Goal: Information Seeking & Learning: Learn about a topic

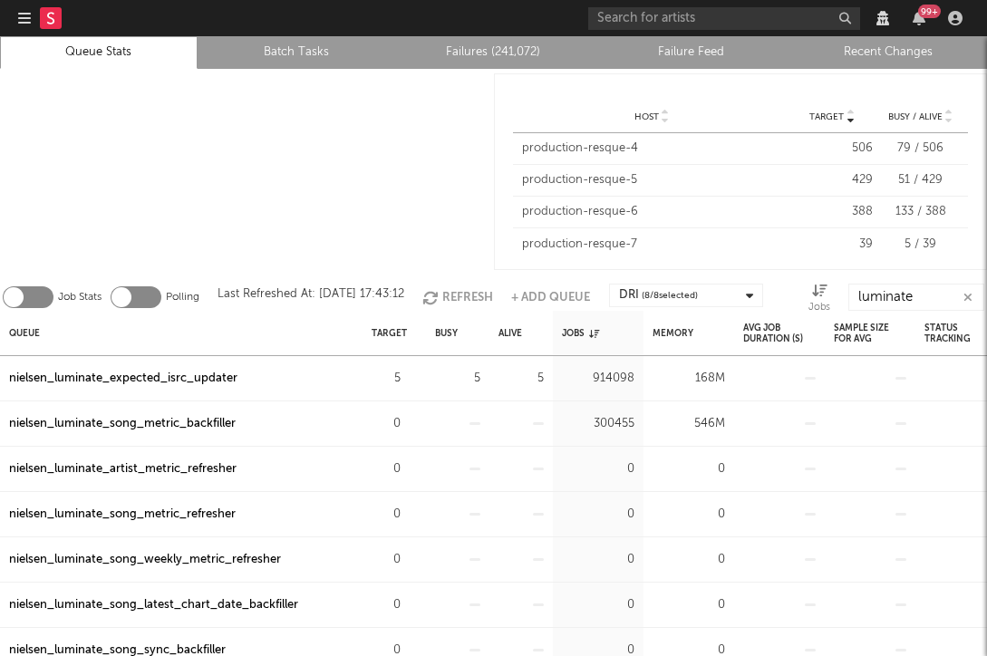
click at [496, 53] on link "Failures (241,072)" at bounding box center [494, 53] width 178 height 22
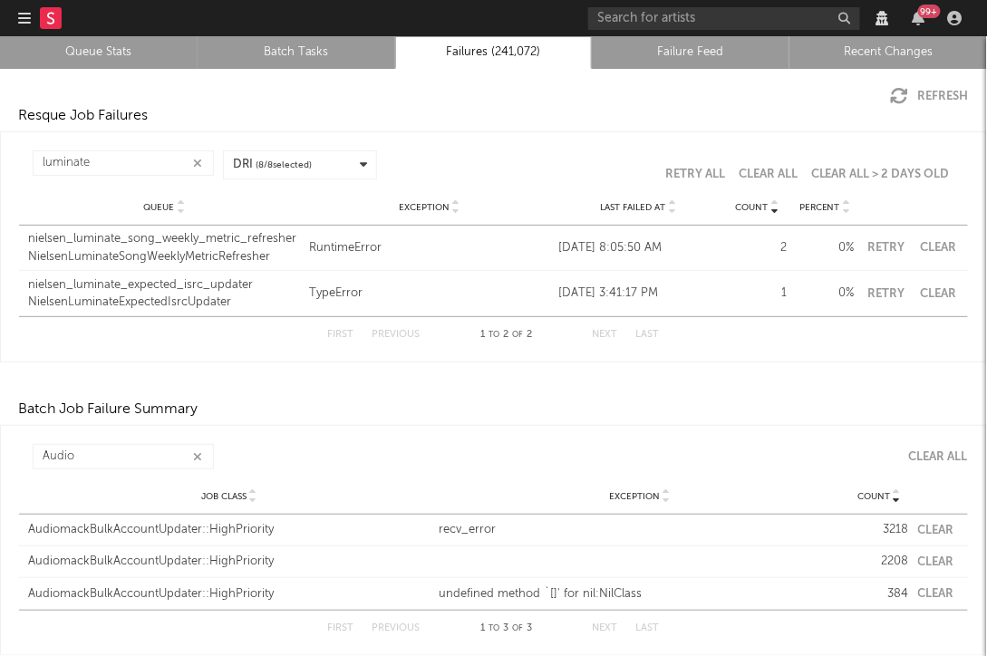
click at [431, 114] on div "Resque Job Failures" at bounding box center [493, 116] width 987 height 22
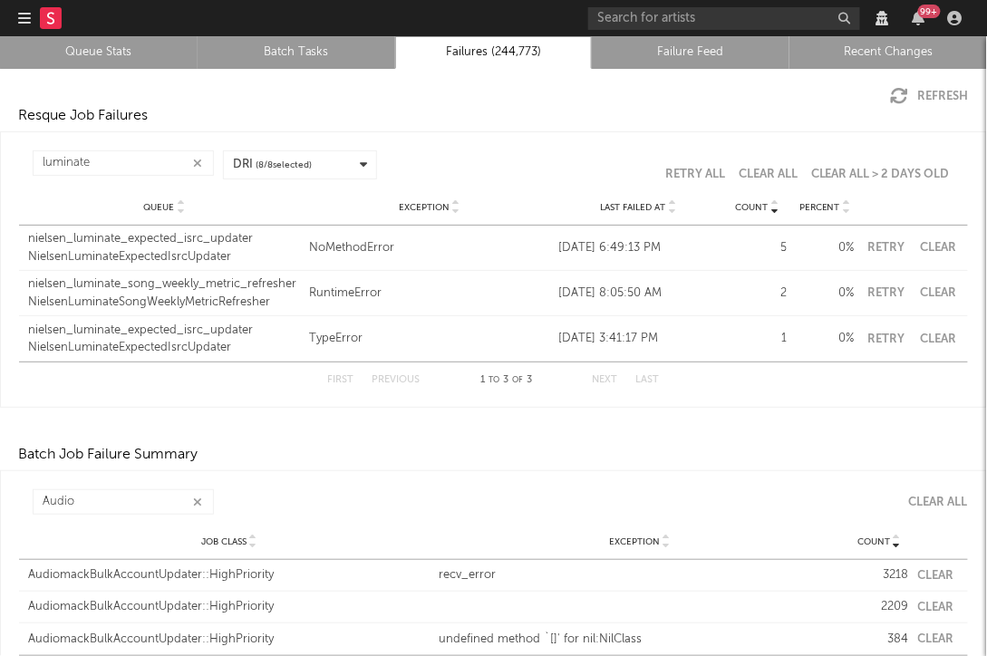
click at [939, 92] on button "Refresh" at bounding box center [930, 96] width 78 height 18
click at [207, 239] on div "nielsen_luminate_expected_isrc_updater" at bounding box center [164, 239] width 272 height 18
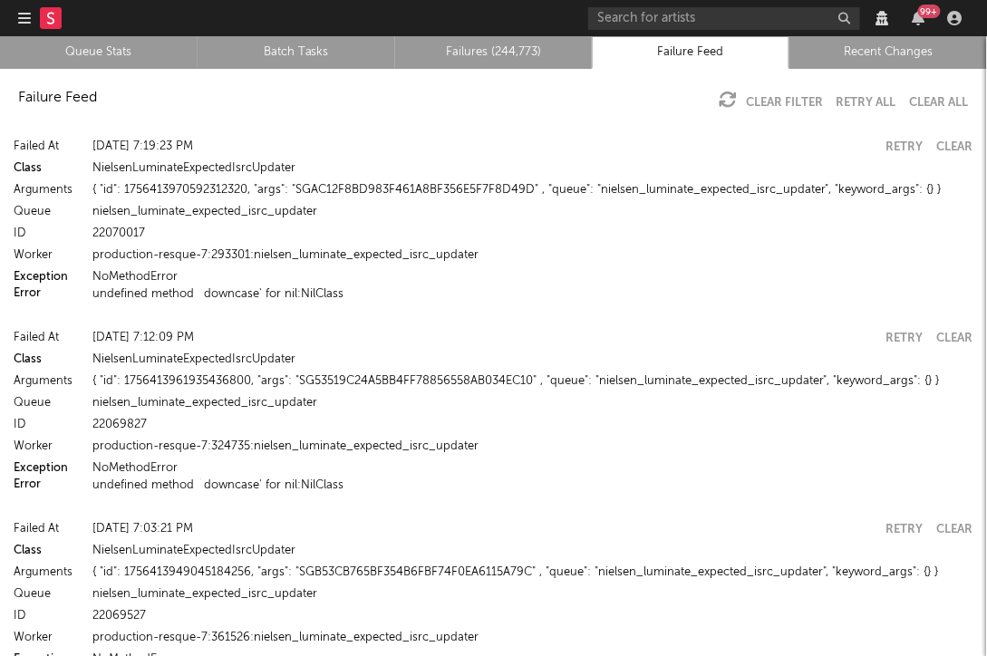
click at [338, 192] on div "{ "id": 1756413970592312320, "args": "SGAC12F8BD983F461A8BF356E5F7F8D49D" , "qu…" at bounding box center [532, 190] width 881 height 22
copy div "SGAC12F8BD983F461A8BF356E5F7F8D49D"
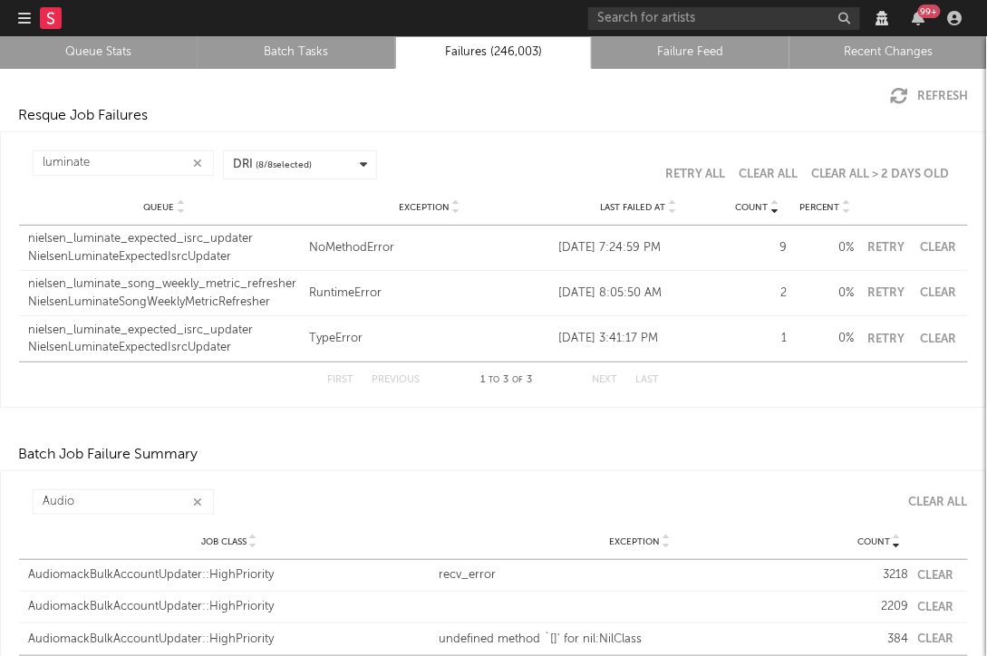
click at [224, 249] on div "NielsenLuminateExpectedIsrcUpdater" at bounding box center [164, 257] width 272 height 18
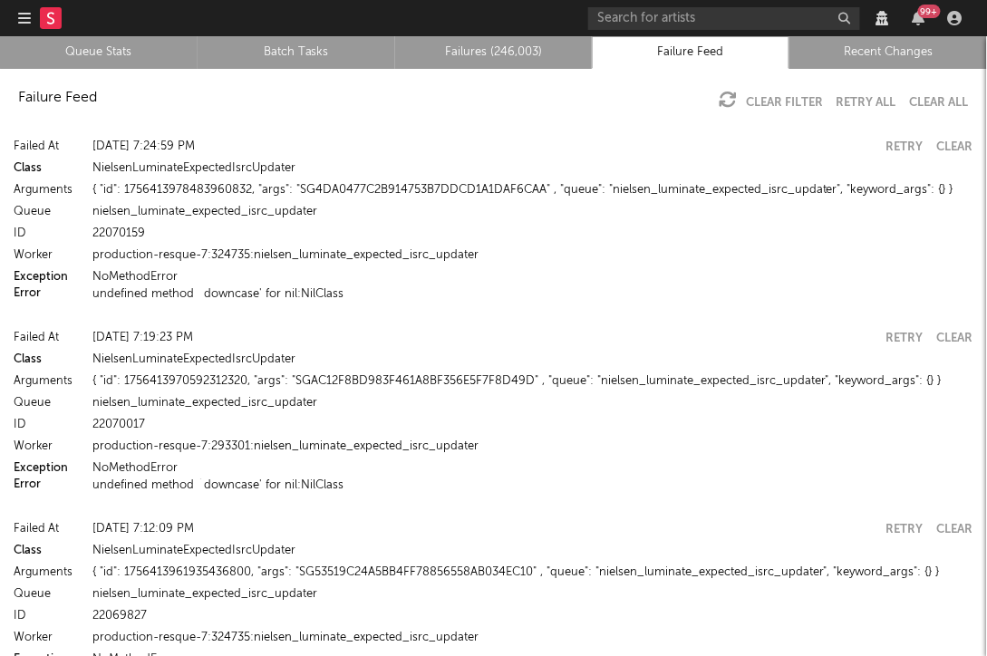
click at [418, 191] on div "{ "id": 1756413978483960832, "args": "SG4DA0477C2B914753B7DDCD1A1DAF6CAA" , "qu…" at bounding box center [532, 190] width 881 height 22
copy div "SG4DA0477C2B914753B7DDCD1A1DAF6CAA"
click at [256, 170] on div "NielsenLuminateExpectedIsrcUpdater" at bounding box center [532, 169] width 881 height 22
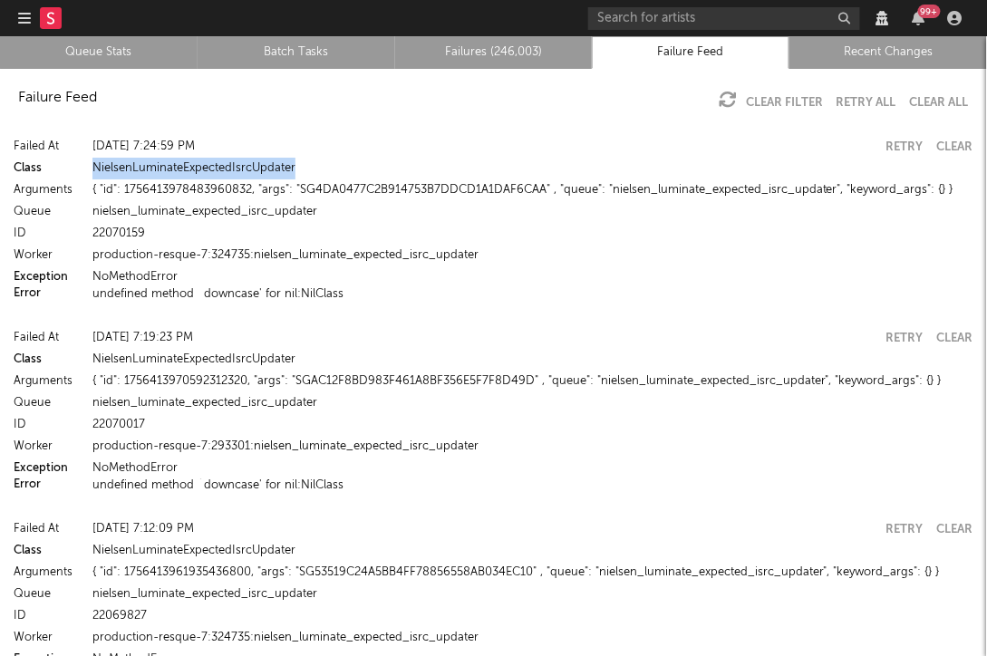
copy div "NielsenLuminateExpectedIsrcUpdater"
click at [341, 189] on div "{ "id": 1756413978483960832, "args": "SG4DA0477C2B914753B7DDCD1A1DAF6CAA" , "qu…" at bounding box center [532, 190] width 881 height 22
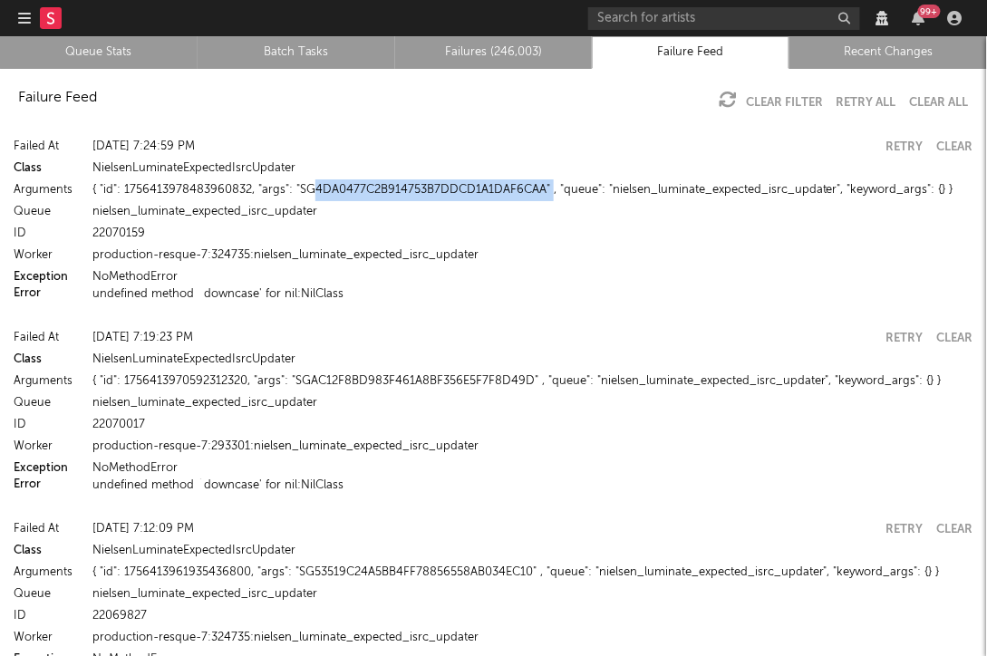
click at [341, 189] on div "{ "id": 1756413978483960832, "args": "SG4DA0477C2B914753B7DDCD1A1DAF6CAA" , "qu…" at bounding box center [532, 190] width 881 height 22
copy div "SG4DA0477C2B914753B7DDCD1A1DAF6CAA"
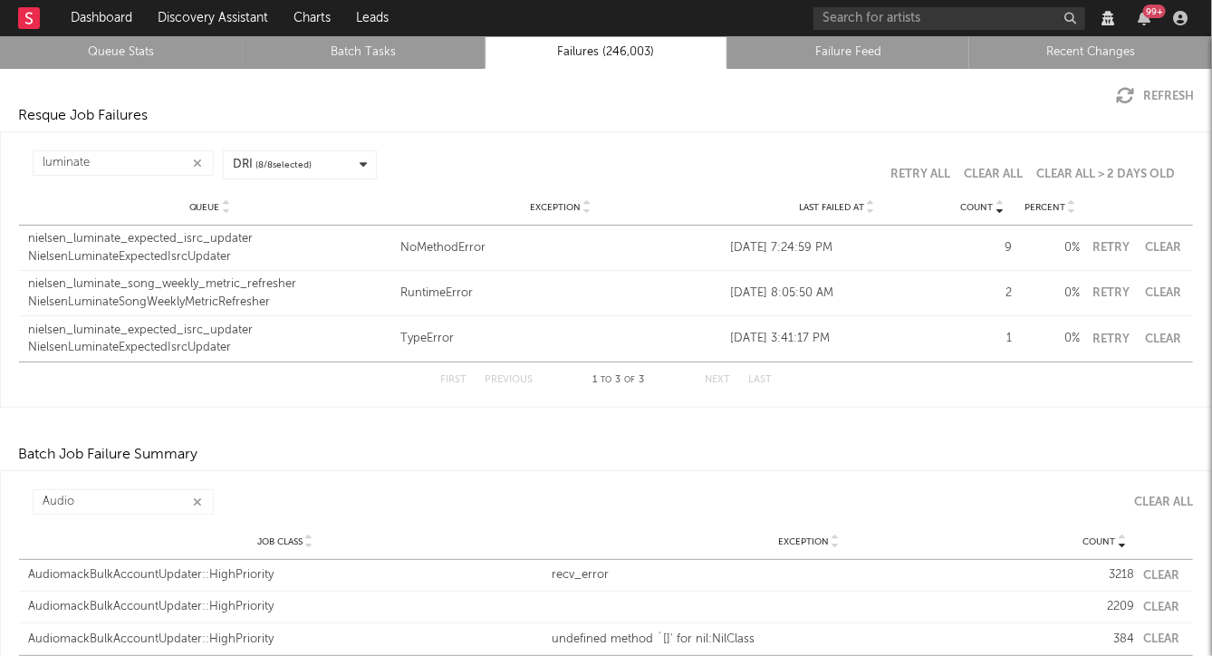
click at [986, 88] on icon "button" at bounding box center [1125, 96] width 18 height 18
click at [103, 50] on link "Queue Stats" at bounding box center [121, 53] width 223 height 22
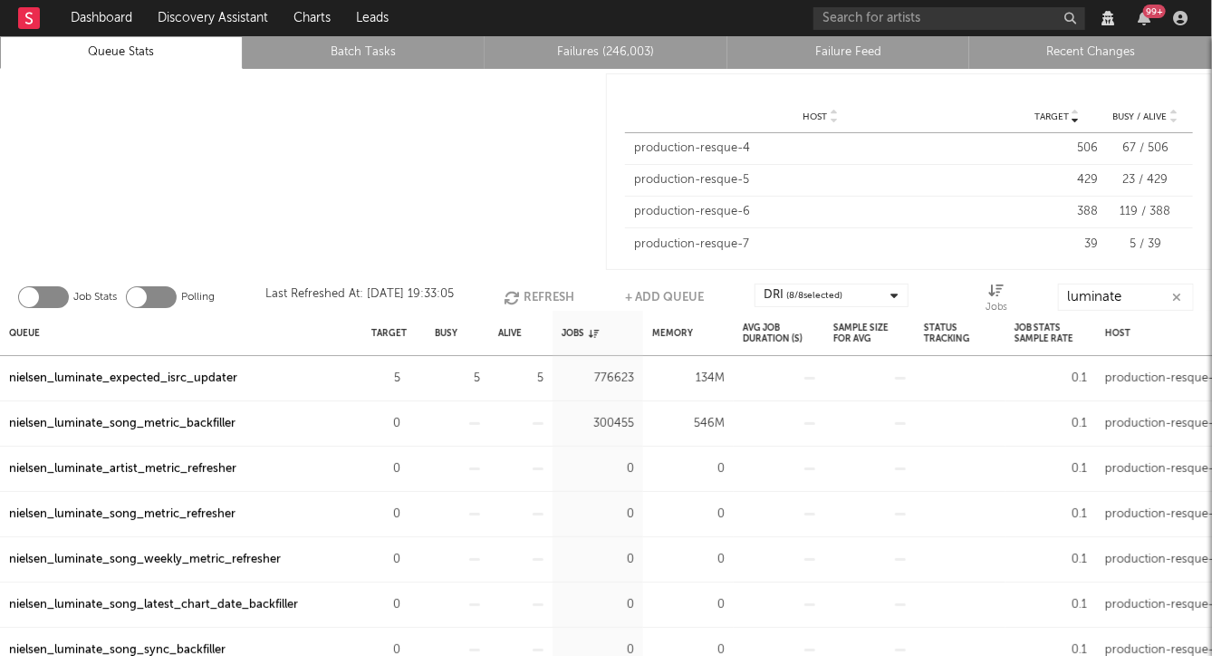
click at [548, 296] on button "Refresh" at bounding box center [539, 297] width 71 height 27
click at [476, 178] on div at bounding box center [303, 172] width 606 height 206
